Goal: Information Seeking & Learning: Find specific fact

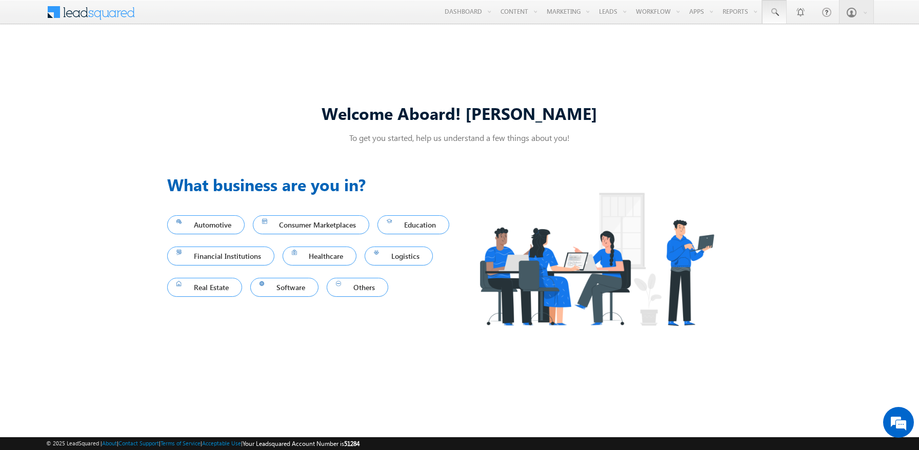
click at [774, 12] on span at bounding box center [774, 12] width 10 height 10
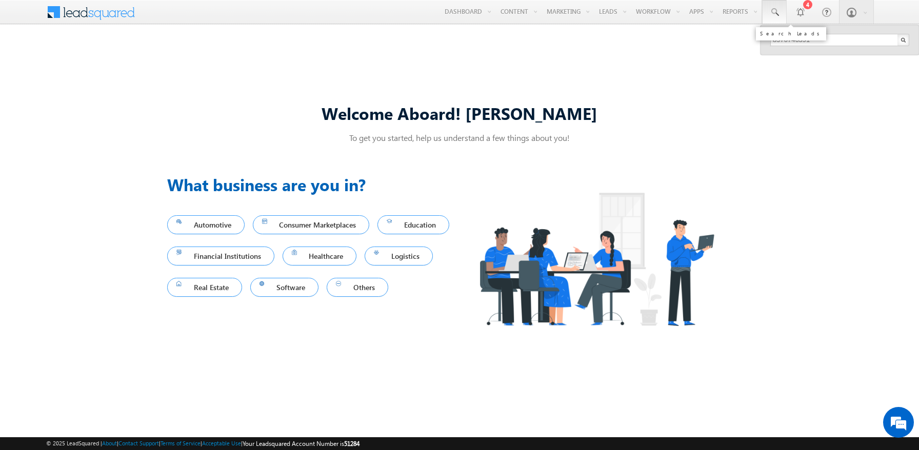
type input "8970746391"
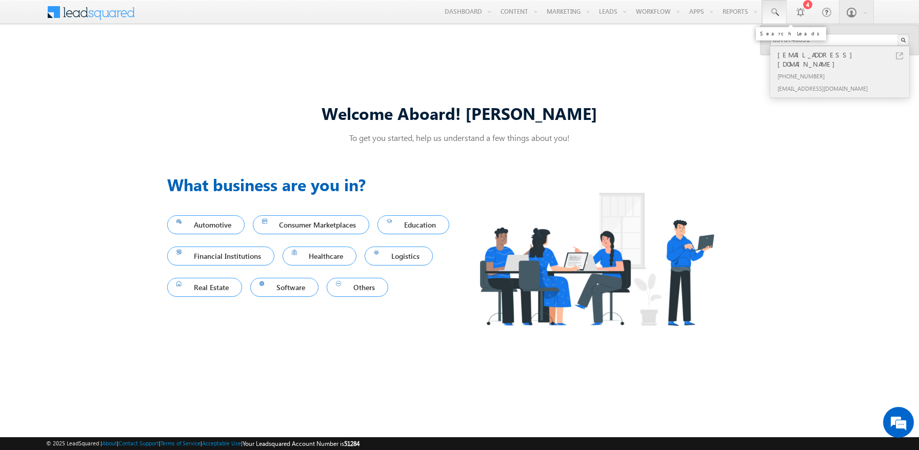
click at [844, 70] on div "[PHONE_NUMBER]" at bounding box center [843, 76] width 137 height 12
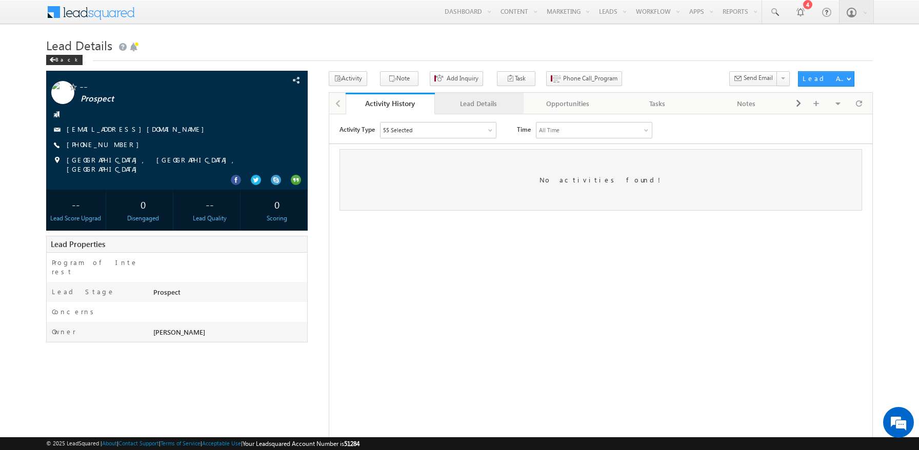
click at [479, 104] on div "Lead Details" at bounding box center [479, 103] width 72 height 12
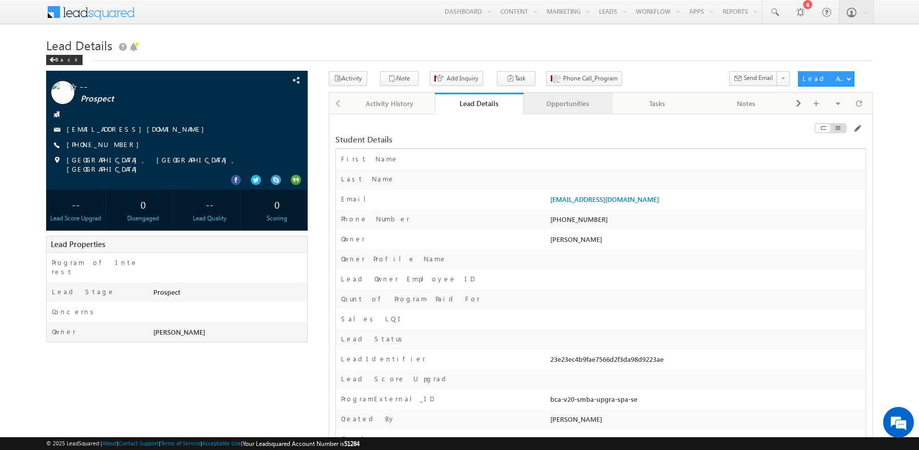
click at [568, 104] on div "Opportunities" at bounding box center [568, 103] width 72 height 12
